Goal: Task Accomplishment & Management: Complete application form

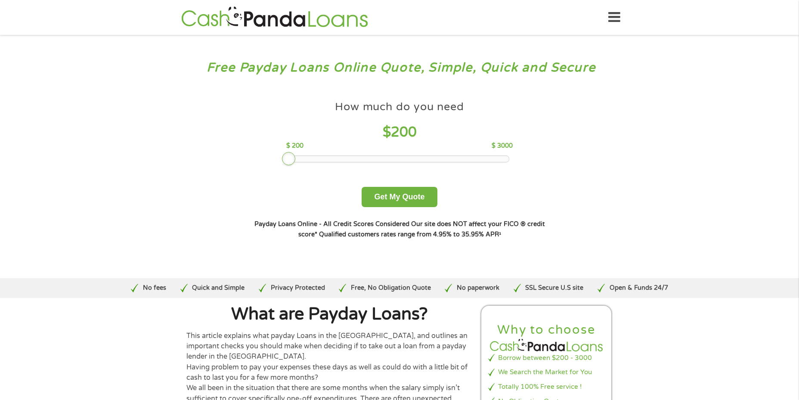
drag, startPoint x: 347, startPoint y: 158, endPoint x: 274, endPoint y: 164, distance: 73.5
click at [274, 164] on div "How much do you need $ 200 $ 200 $ 3000 Get My Quote" at bounding box center [399, 153] width 301 height 107
click at [388, 194] on button "Get My Quote" at bounding box center [399, 197] width 75 height 20
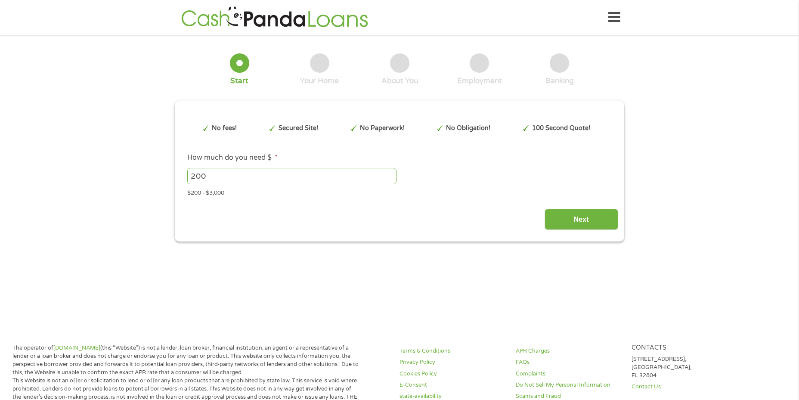
scroll to position [3, 0]
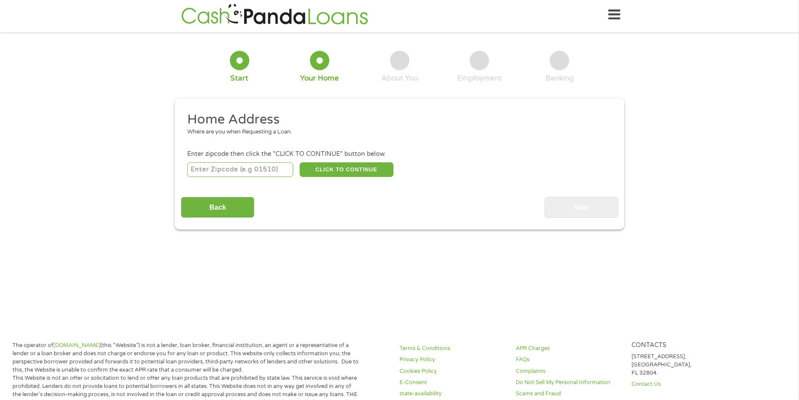
click at [221, 163] on input "number" at bounding box center [240, 169] width 106 height 15
type input "77091"
click at [314, 172] on button "CLICK TO CONTINUE" at bounding box center [347, 169] width 94 height 15
type input "77091"
type input "[GEOGRAPHIC_DATA]"
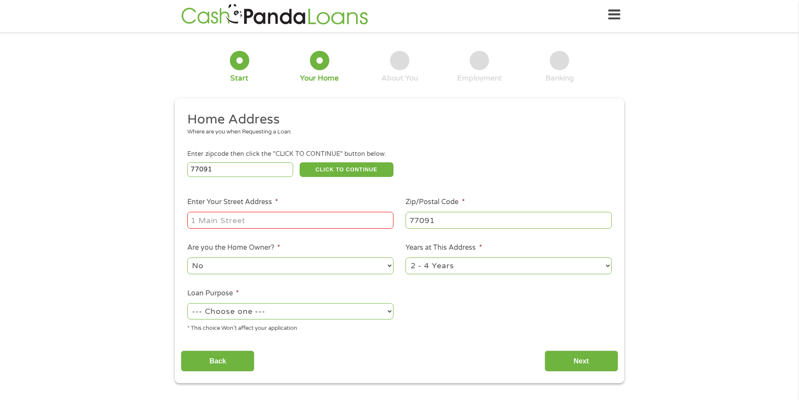
click at [264, 215] on input "Enter Your Street Address *" at bounding box center [290, 220] width 206 height 16
type input "[STREET_ADDRESS][PERSON_NAME]"
click at [437, 302] on ul "Home Address Where are you when Requesting a Loan. Enter zipcode then click the…" at bounding box center [399, 225] width 437 height 228
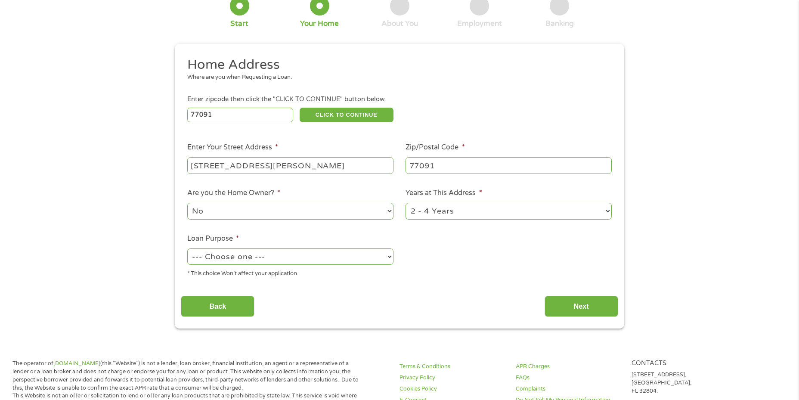
scroll to position [62, 0]
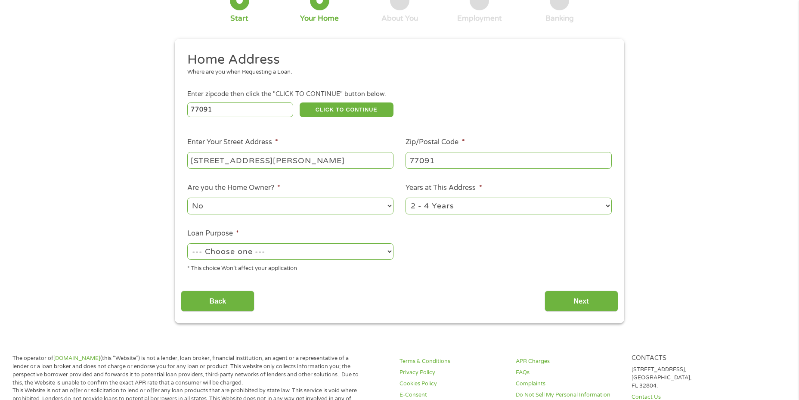
click at [258, 250] on select "--- Choose one --- Pay Bills Debt Consolidation Home Improvement Major Purchase…" at bounding box center [290, 251] width 206 height 16
select select "paybills"
click at [187, 245] on select "--- Choose one --- Pay Bills Debt Consolidation Home Improvement Major Purchase…" at bounding box center [290, 251] width 206 height 16
click at [466, 276] on ul "Home Address Where are you when Requesting a Loan. Enter zipcode then click the…" at bounding box center [399, 165] width 437 height 228
click at [586, 304] on input "Next" at bounding box center [582, 301] width 74 height 21
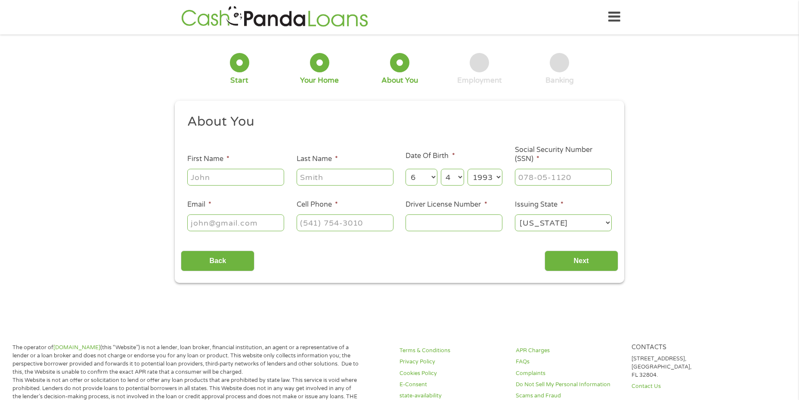
scroll to position [0, 0]
click at [219, 179] on input "First Name *" at bounding box center [235, 177] width 97 height 16
type input "EMERALD"
type input "[PERSON_NAME]"
type input "[EMAIL_ADDRESS][DOMAIN_NAME]"
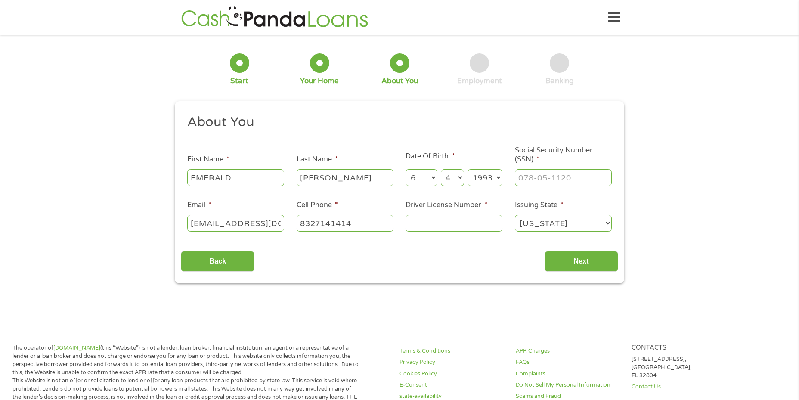
type input "[PHONE_NUMBER]"
click at [558, 174] on input "___-__-____" at bounding box center [563, 177] width 97 height 16
type input "635-36-4037"
click at [437, 230] on input "Driver License Number *" at bounding box center [454, 223] width 97 height 16
type input "39133987"
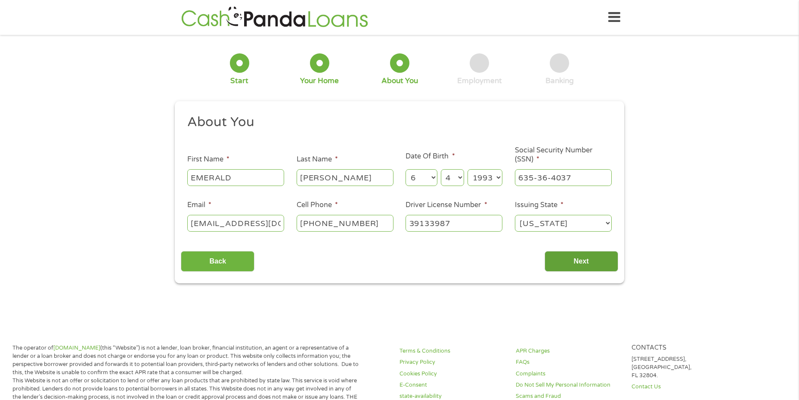
click at [591, 262] on input "Next" at bounding box center [582, 261] width 74 height 21
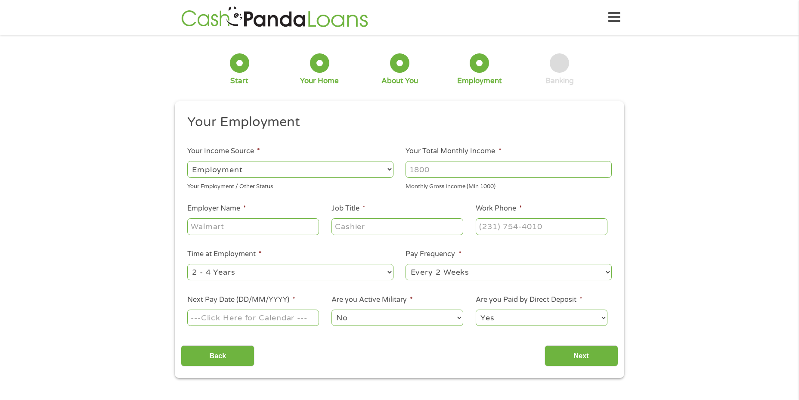
scroll to position [3, 0]
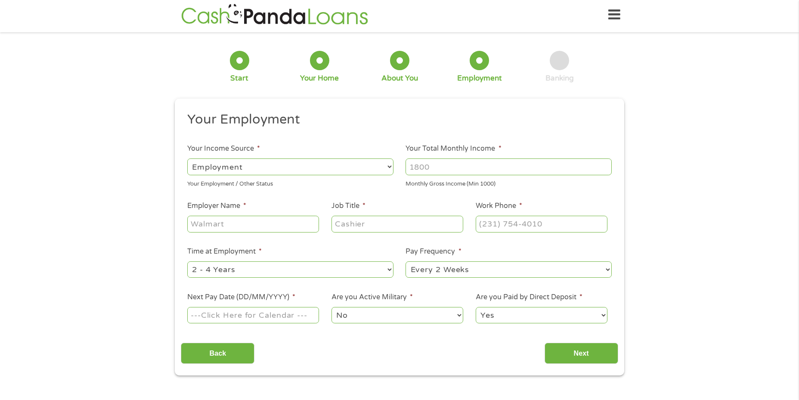
click at [312, 165] on select "--- Choose one --- Employment [DEMOGRAPHIC_DATA] Benefits" at bounding box center [290, 166] width 206 height 16
click at [187, 158] on select "--- Choose one --- Employment [DEMOGRAPHIC_DATA] Benefits" at bounding box center [290, 166] width 206 height 16
click at [429, 170] on input "Your Total Monthly Income *" at bounding box center [509, 166] width 206 height 16
type input "3000"
click at [272, 220] on input "Employer Name *" at bounding box center [253, 224] width 132 height 16
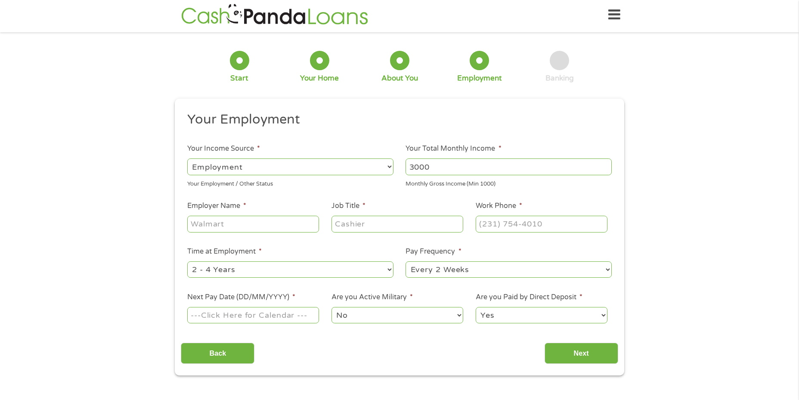
type input "w"
type input "WORC"
click at [362, 227] on input "Job Title *" at bounding box center [398, 224] width 132 height 16
type input "MEDICAL ASSISTANT"
click at [508, 220] on input "(___) ___-____" at bounding box center [542, 224] width 132 height 16
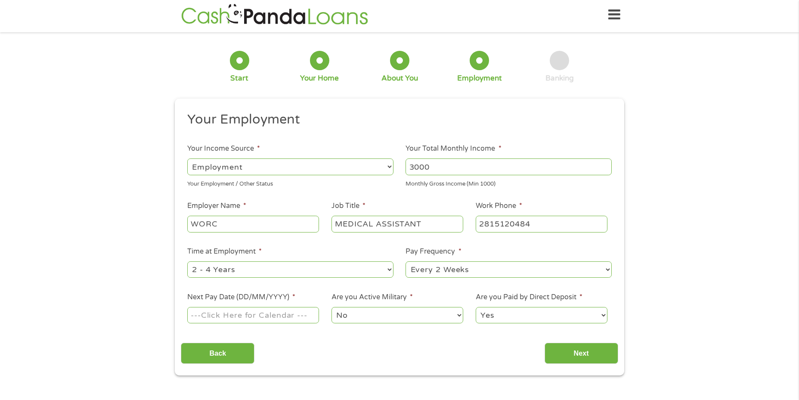
type input "[PHONE_NUMBER]"
click at [237, 319] on input "Next Pay Date (DD/MM/YYYY) *" at bounding box center [253, 315] width 132 height 16
type input "[DATE]"
click at [582, 356] on input "Next" at bounding box center [582, 353] width 74 height 21
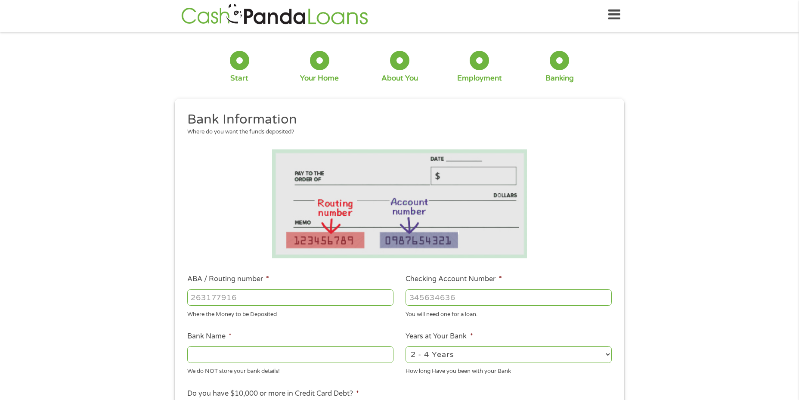
scroll to position [2, 0]
click at [248, 289] on div at bounding box center [290, 298] width 206 height 20
click at [248, 291] on input "ABA / Routing number *" at bounding box center [290, 298] width 206 height 16
type input "111900659"
type input "[PERSON_NAME] FARGO BANK"
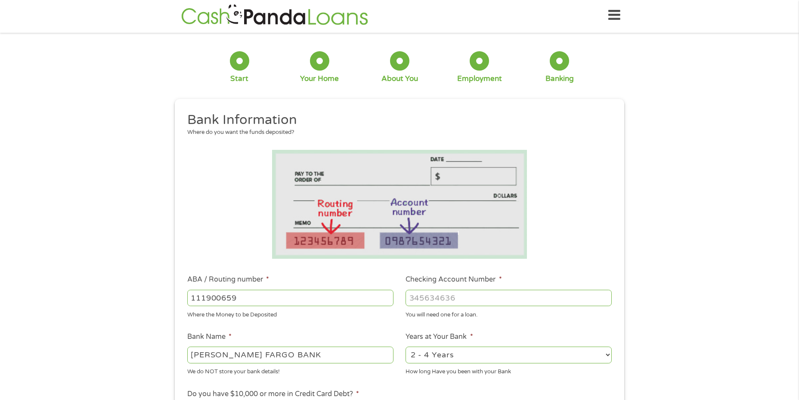
type input "111900659"
click at [436, 297] on input "Checking Account Number *" at bounding box center [509, 298] width 206 height 16
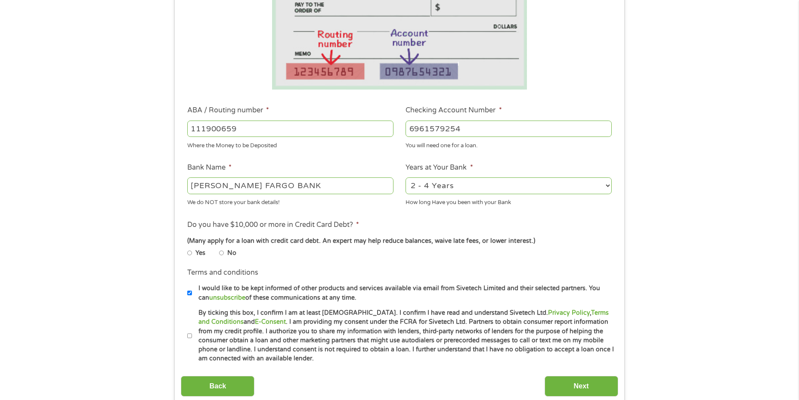
scroll to position [182, 0]
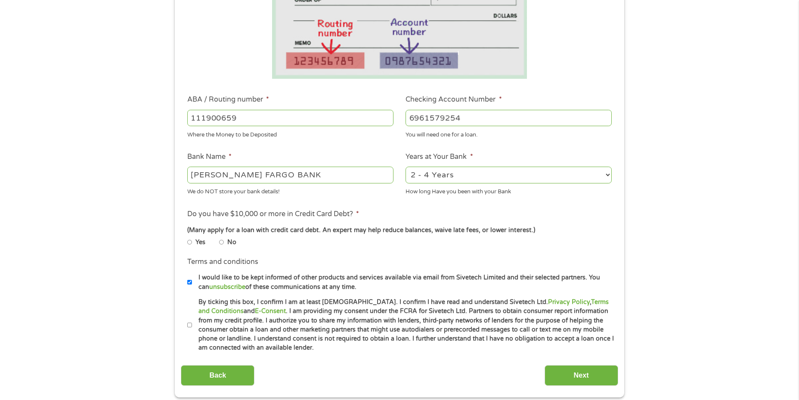
type input "6961579254"
click at [495, 181] on select "2 - 4 Years 6 - 12 Months 1 - 2 Years Over 4 Years" at bounding box center [509, 175] width 206 height 16
select select "60months"
click at [406, 167] on select "2 - 4 Years 6 - 12 Months 1 - 2 Years Over 4 Years" at bounding box center [509, 175] width 206 height 16
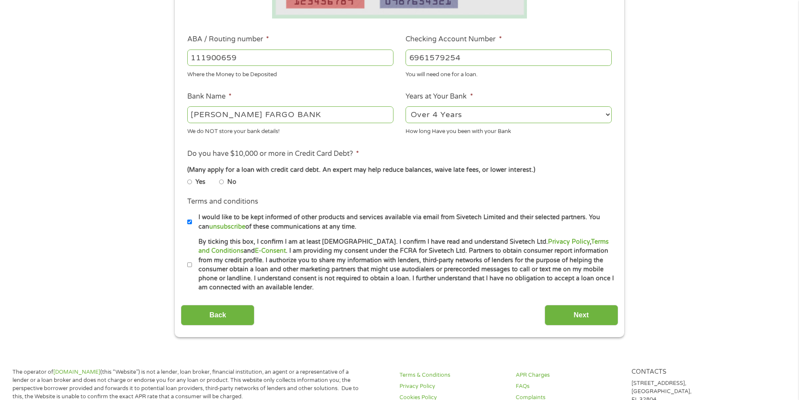
click at [220, 181] on input "No" at bounding box center [221, 182] width 5 height 5
radio input "true"
click at [193, 265] on label "By ticking this box, I confirm I am at least [DEMOGRAPHIC_DATA]. I confirm I ha…" at bounding box center [403, 264] width 422 height 55
click at [192, 265] on input "By ticking this box, I confirm I am at least [DEMOGRAPHIC_DATA]. I confirm I ha…" at bounding box center [189, 264] width 5 height 5
checkbox input "true"
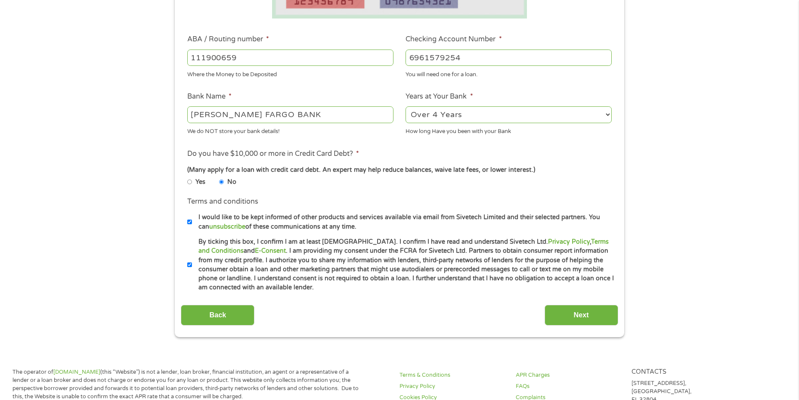
click at [186, 224] on li "Terms and conditions I would like to be kept informed of other products and ser…" at bounding box center [399, 213] width 437 height 35
click at [186, 223] on li "Terms and conditions I would like to be kept informed of other products and ser…" at bounding box center [399, 213] width 437 height 35
click at [191, 225] on input "I would like to be kept informed of other products and services available via e…" at bounding box center [189, 222] width 5 height 5
checkbox input "false"
click at [571, 316] on input "Next" at bounding box center [582, 315] width 74 height 21
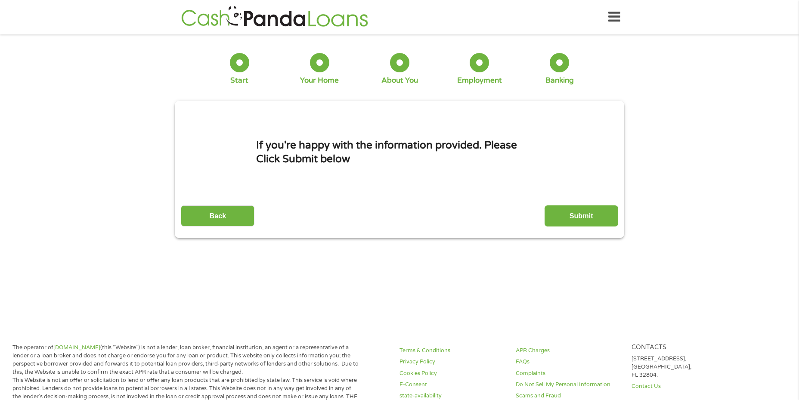
scroll to position [0, 0]
click at [567, 215] on input "Submit" at bounding box center [582, 216] width 74 height 21
